Goal: Task Accomplishment & Management: Manage account settings

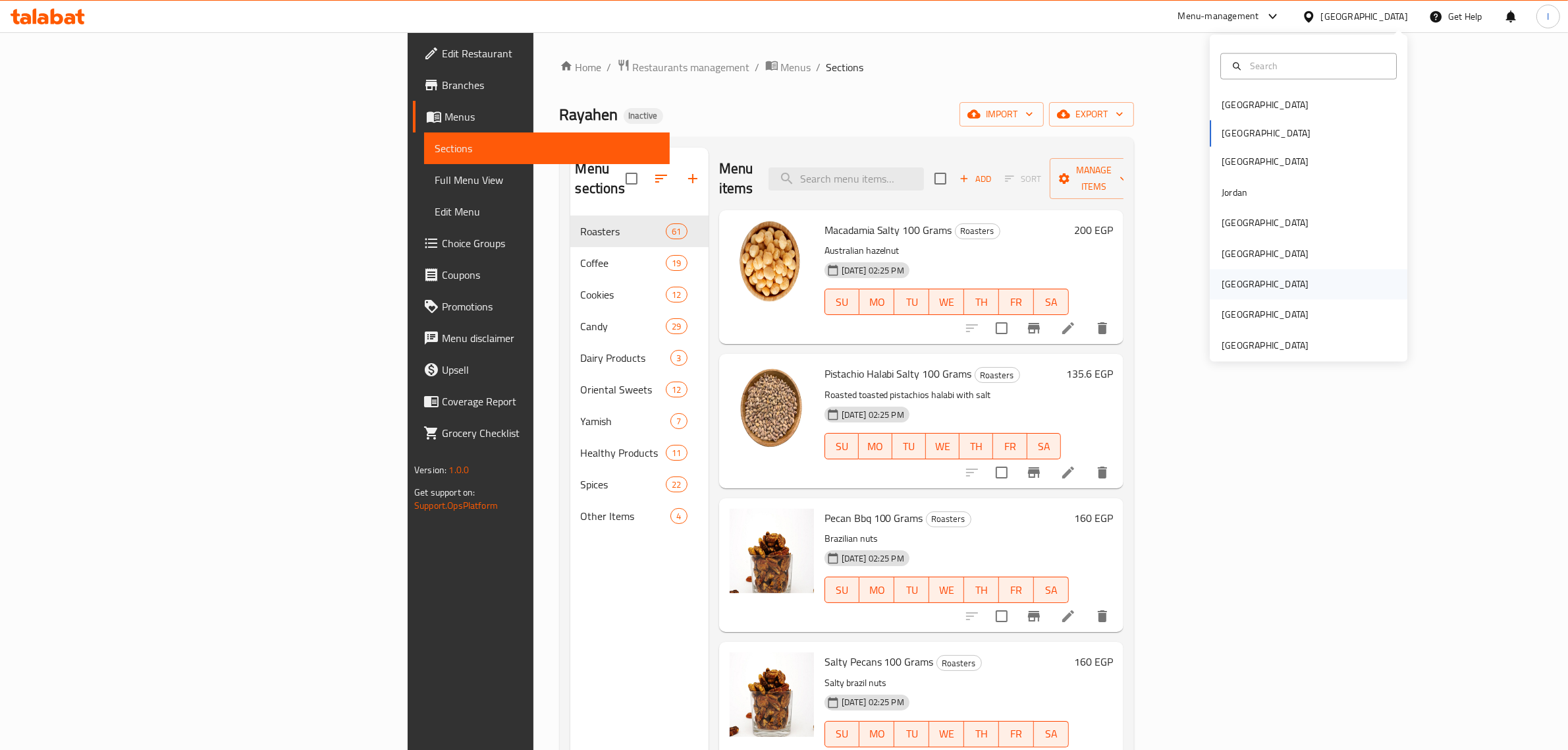
click at [1222, 285] on div "[GEOGRAPHIC_DATA]" at bounding box center [1266, 284] width 87 height 15
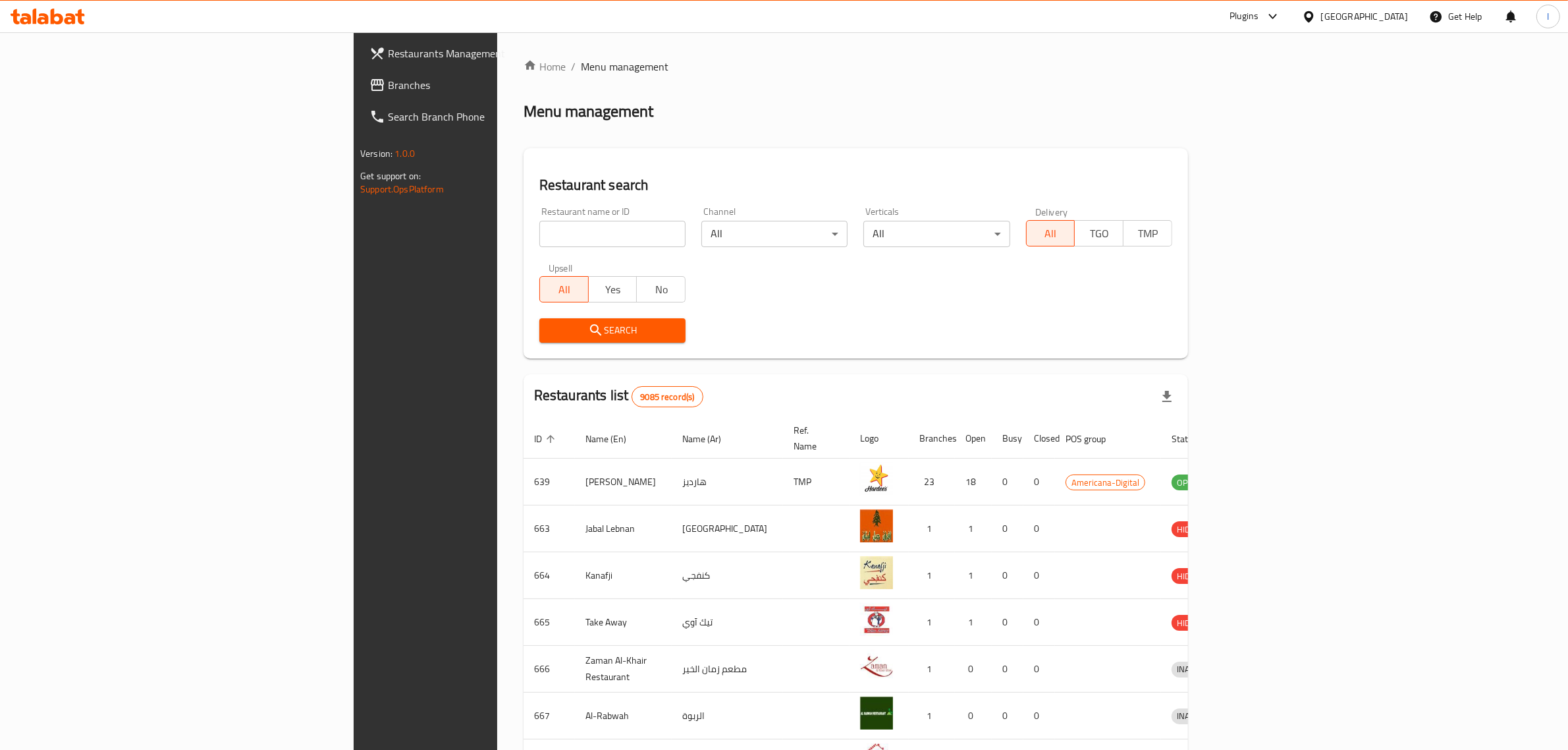
click at [388, 84] on span "Branches" at bounding box center [497, 85] width 217 height 16
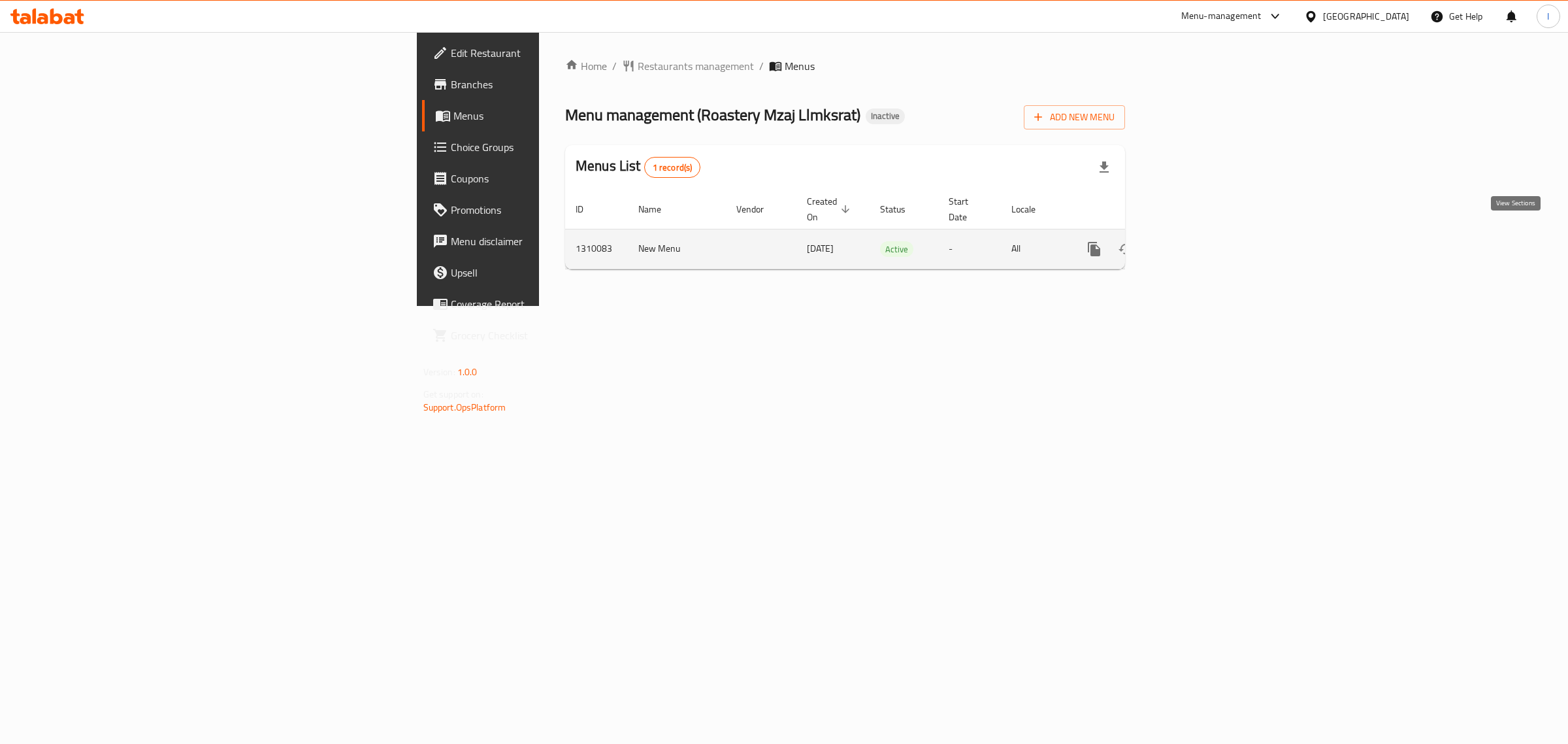
click at [1194, 243] on icon "enhanced table" at bounding box center [1188, 249] width 12 height 12
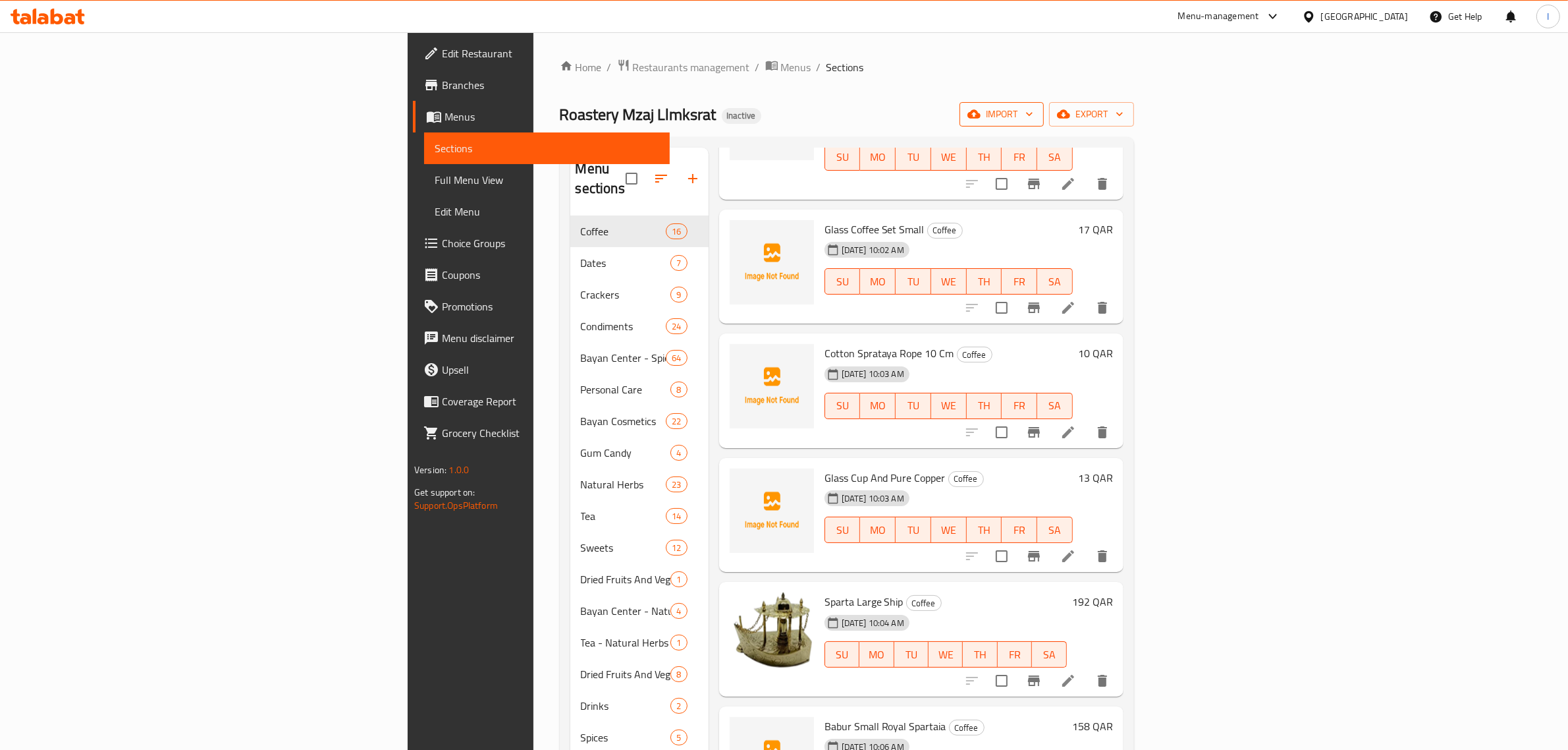
click at [1033, 116] on span "import" at bounding box center [1001, 114] width 63 height 16
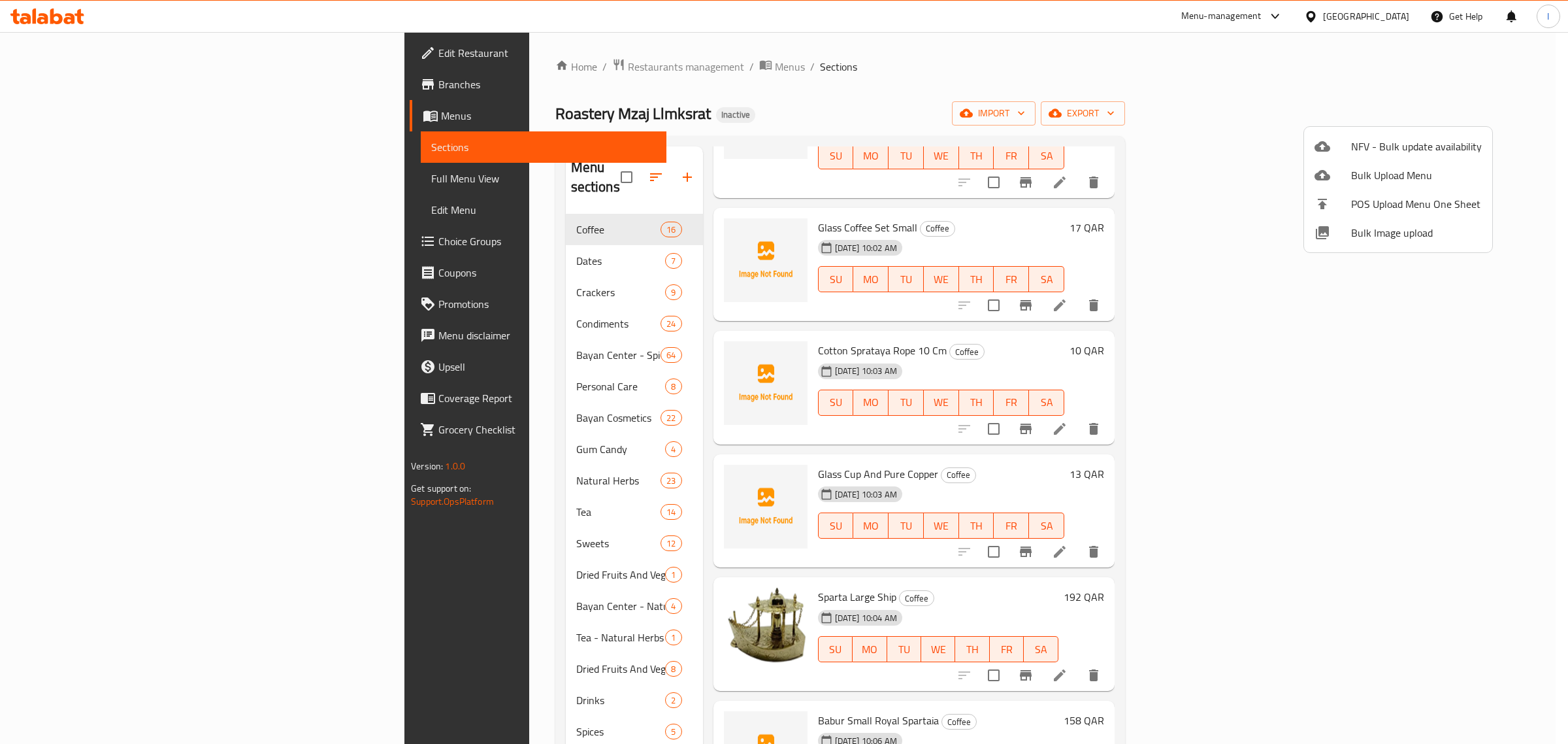
click at [1484, 113] on div at bounding box center [784, 372] width 1568 height 744
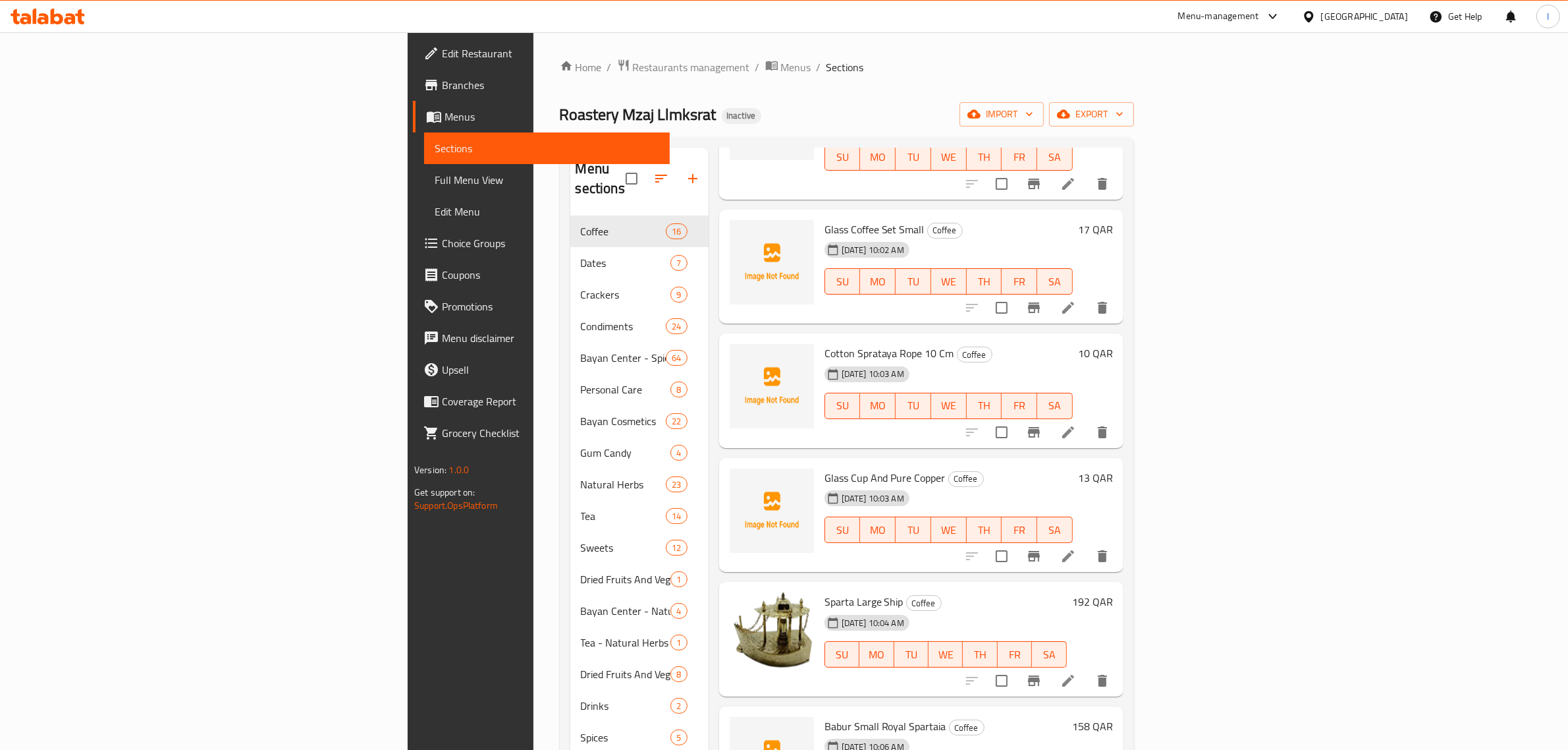
click at [1123, 114] on span "export" at bounding box center [1091, 114] width 64 height 16
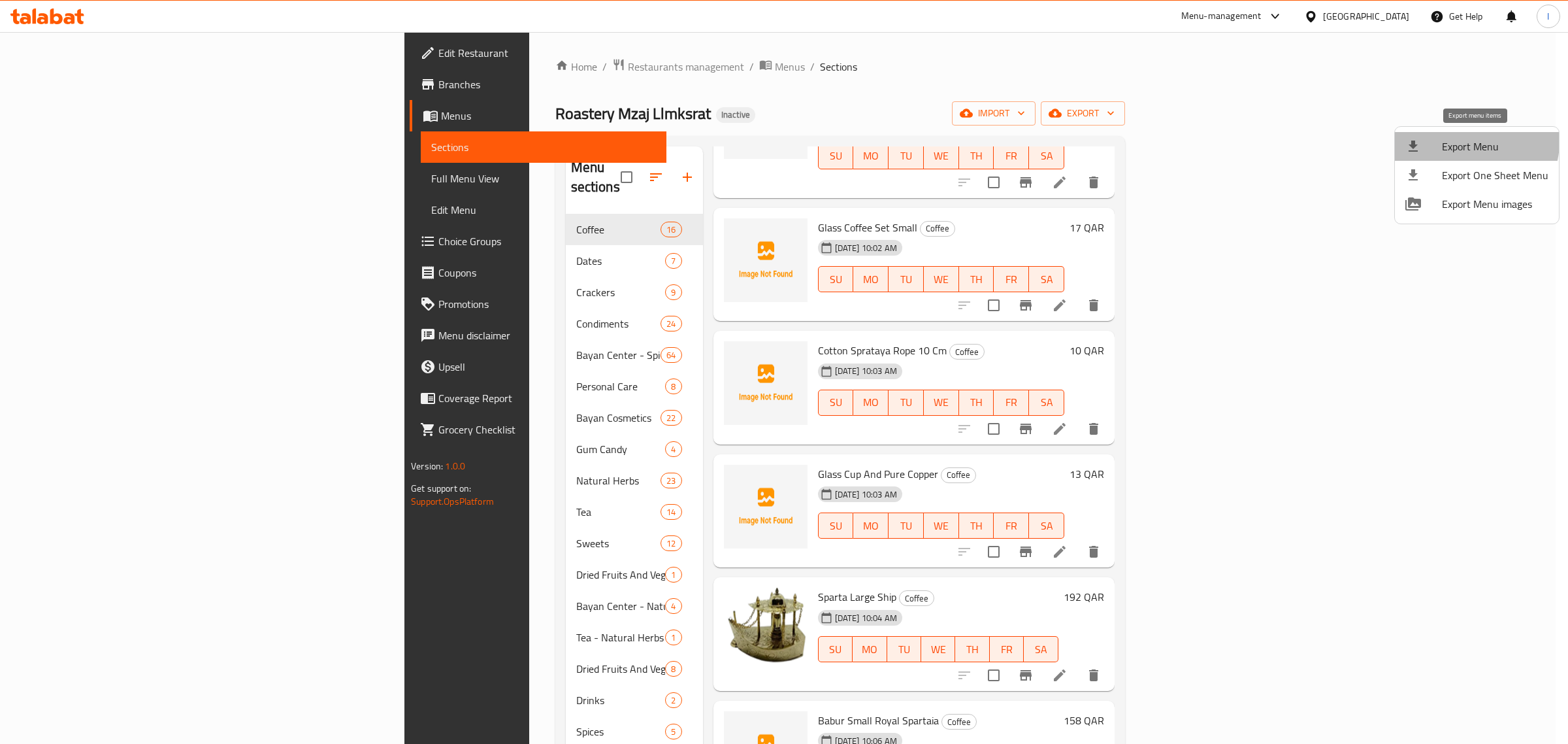
click at [1475, 142] on span "Export Menu" at bounding box center [1495, 146] width 107 height 15
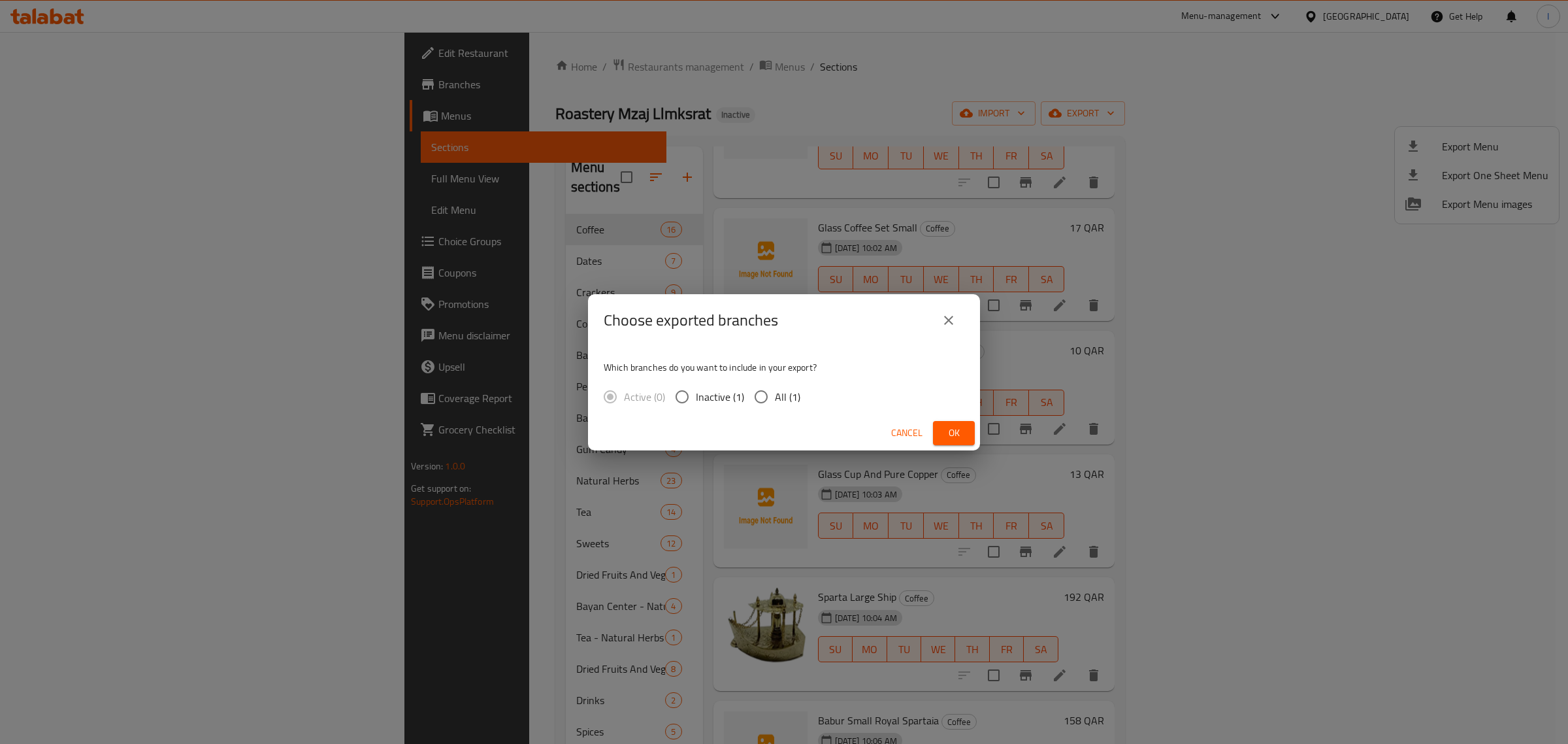
click at [765, 400] on input "All (1)" at bounding box center [761, 397] width 28 height 28
radio input "true"
click at [961, 433] on span "Ok" at bounding box center [954, 433] width 21 height 16
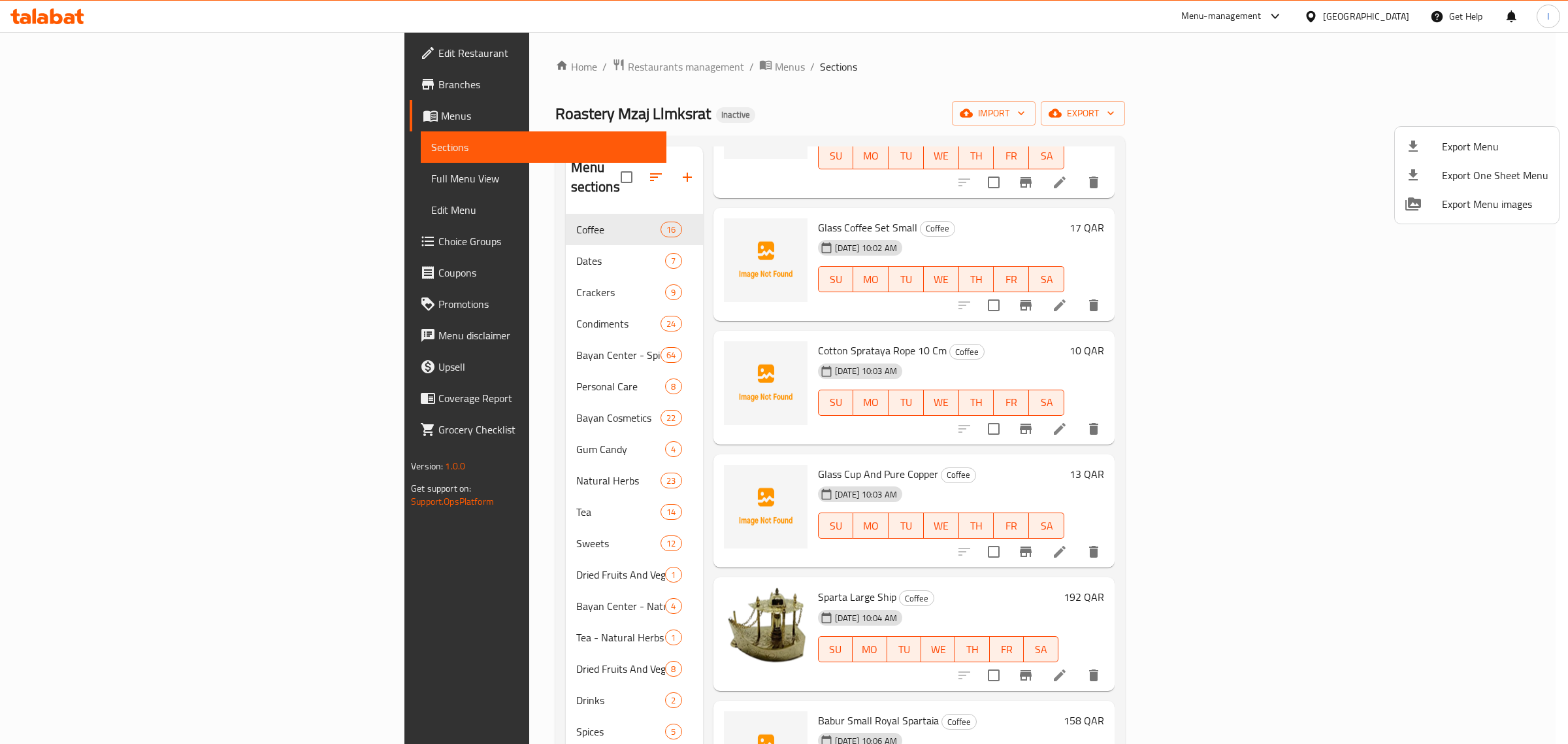
click at [409, 518] on div at bounding box center [784, 372] width 1568 height 744
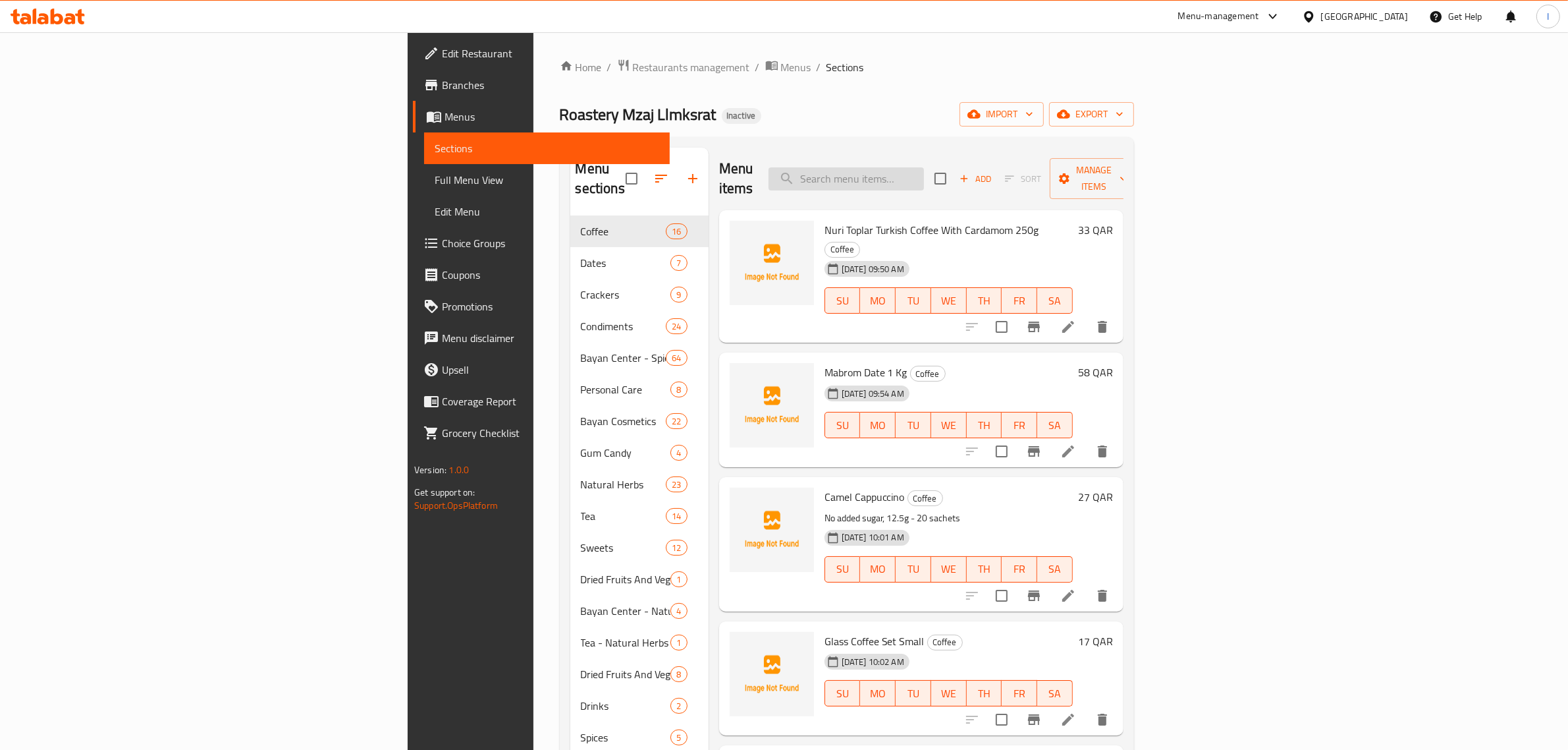
click at [924, 168] on input "search" at bounding box center [846, 179] width 156 height 23
paste input "Coffee Husk 100 grams"
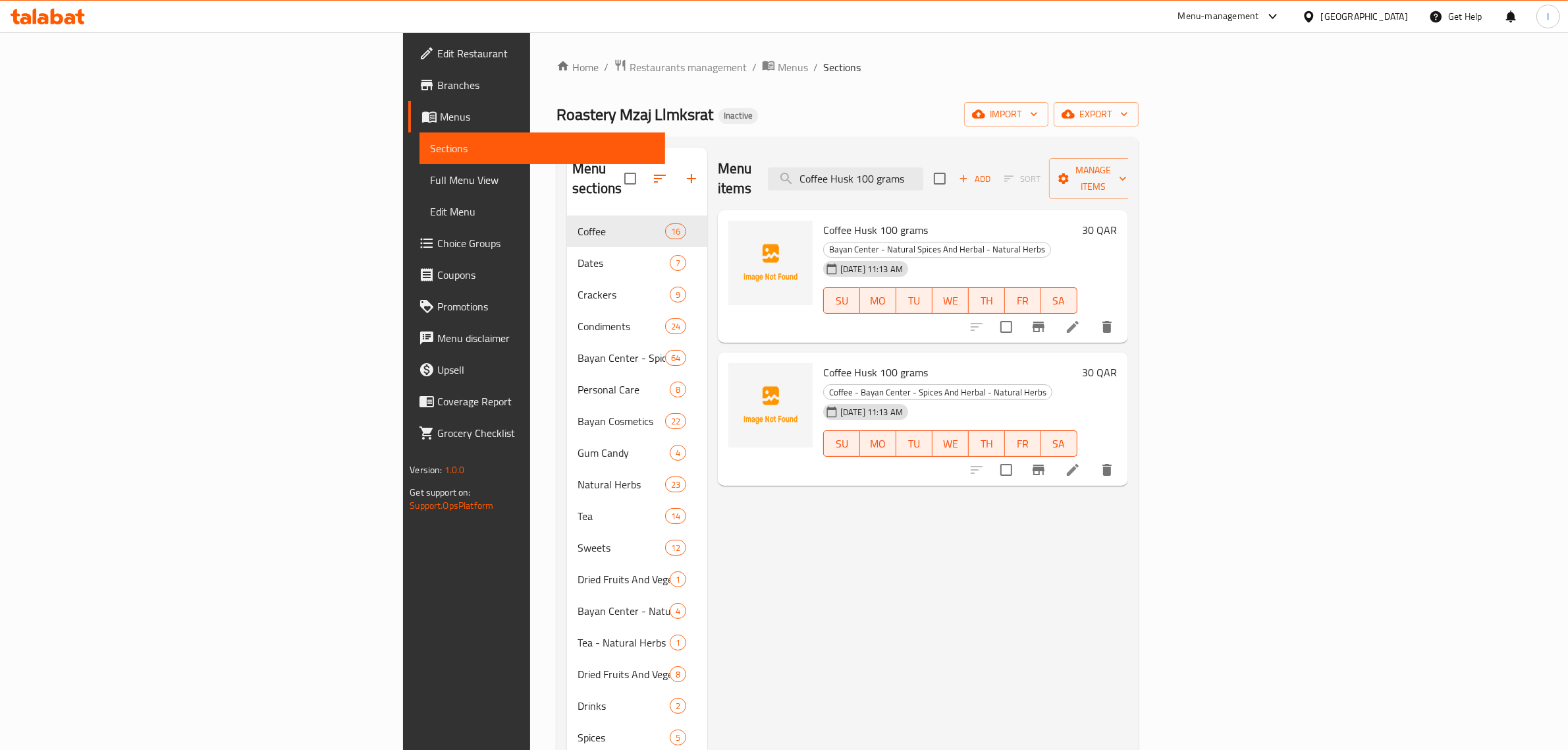
type input "Coffee Husk 100 grams"
